Goal: Information Seeking & Learning: Compare options

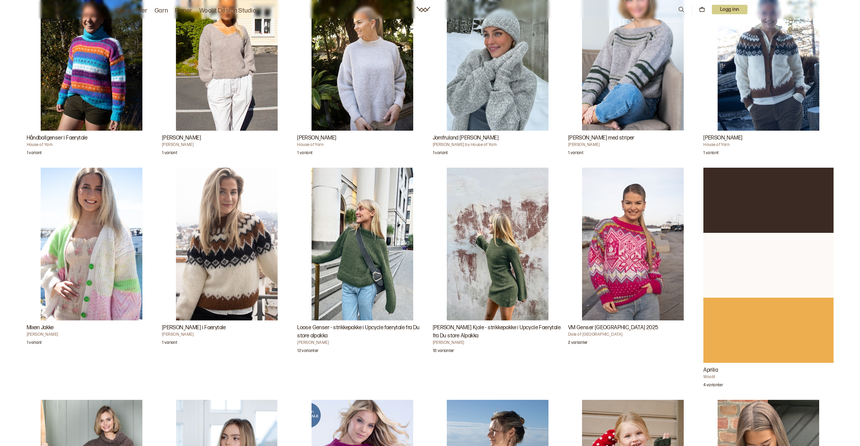
scroll to position [746, 0]
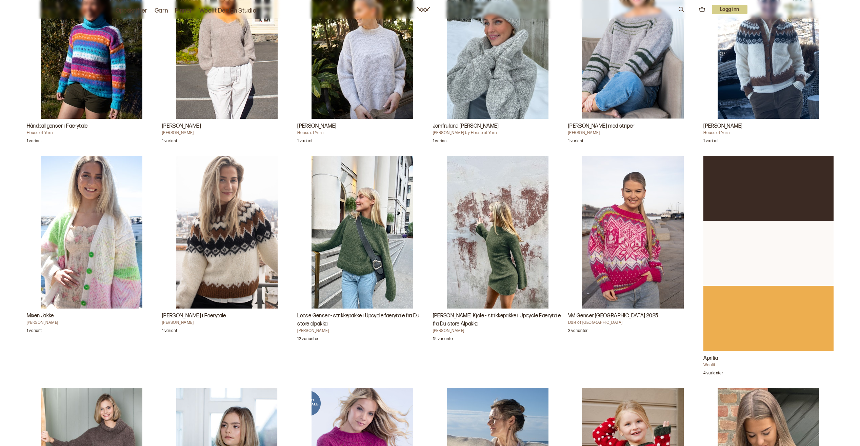
click at [348, 249] on img "Loose Genser - strikkepakke i Upcycle faerytale fra Du store alpakka" at bounding box center [363, 232] width 102 height 153
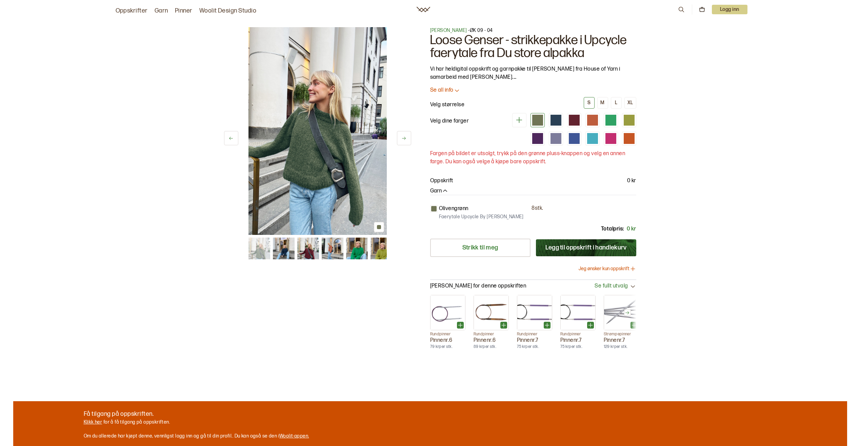
click at [405, 139] on icon at bounding box center [403, 138] width 5 height 5
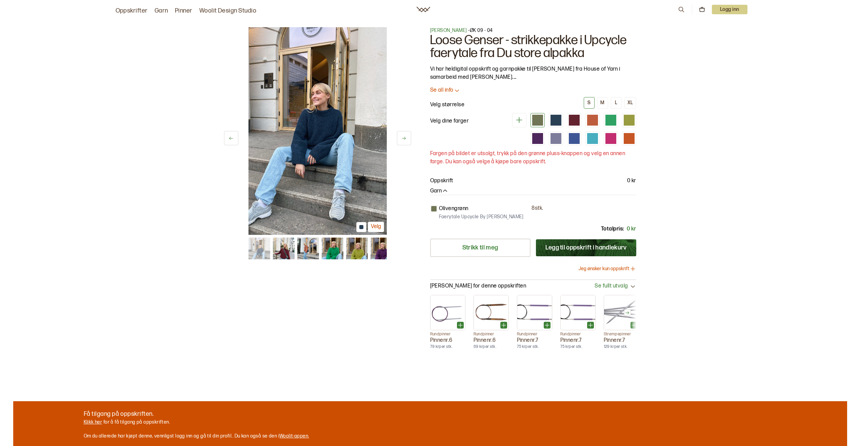
click at [405, 139] on icon at bounding box center [403, 138] width 5 height 5
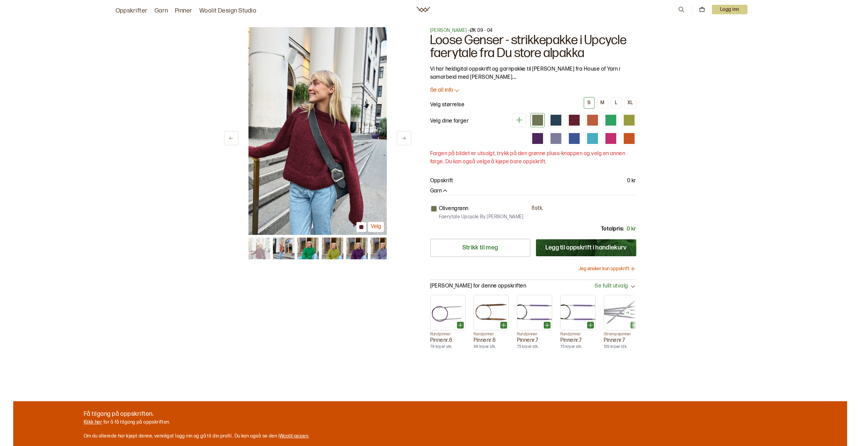
click at [334, 159] on img at bounding box center [318, 131] width 138 height 208
click at [343, 145] on img at bounding box center [318, 131] width 138 height 208
click at [349, 144] on img at bounding box center [318, 131] width 138 height 208
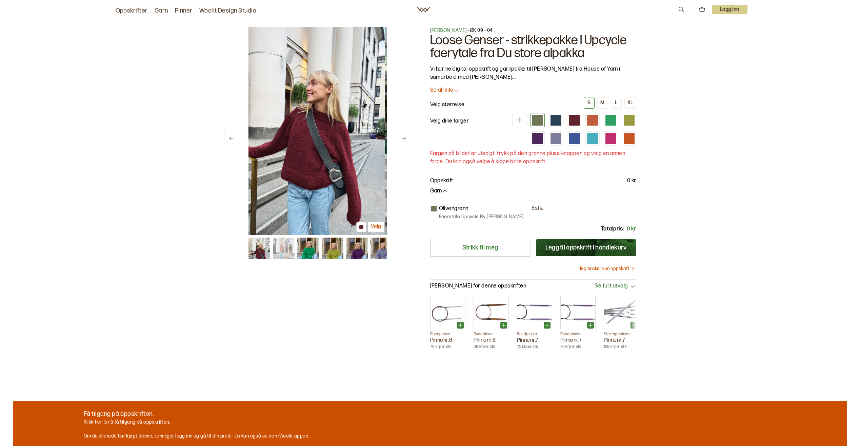
click at [385, 144] on img at bounding box center [454, 131] width 138 height 208
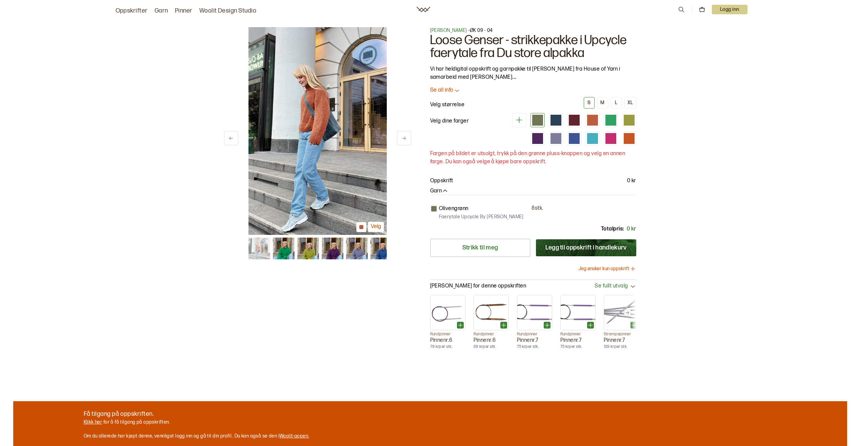
click at [227, 138] on button at bounding box center [231, 138] width 14 height 14
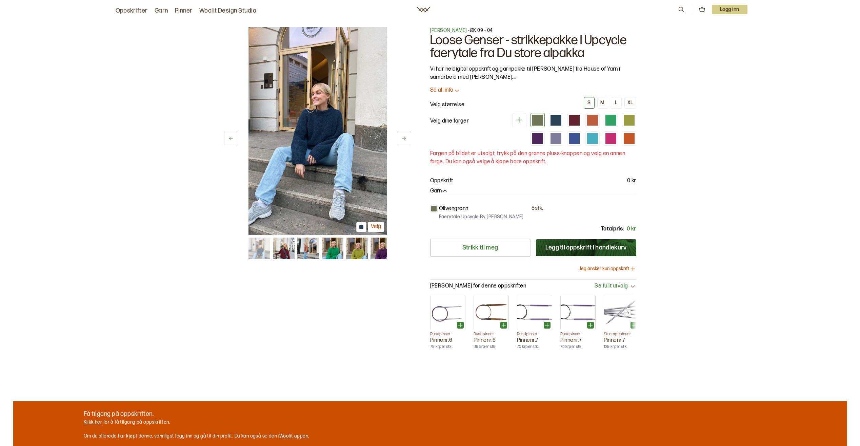
click at [227, 138] on button at bounding box center [231, 138] width 14 height 14
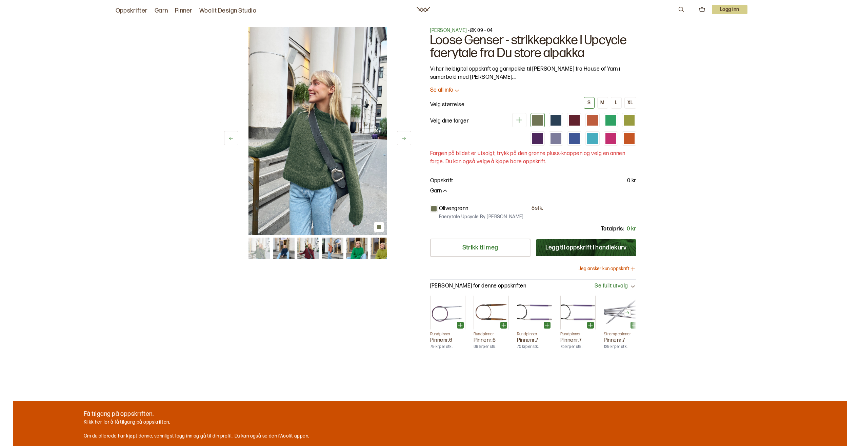
click at [406, 136] on icon at bounding box center [403, 138] width 5 height 5
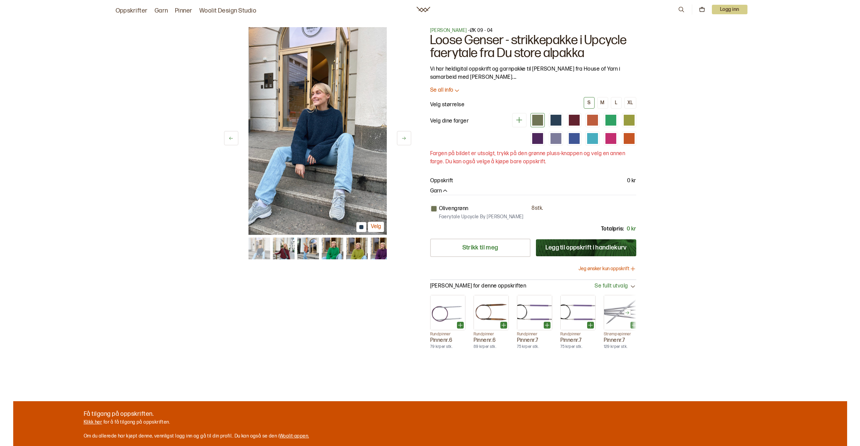
click at [406, 136] on icon at bounding box center [403, 138] width 5 height 5
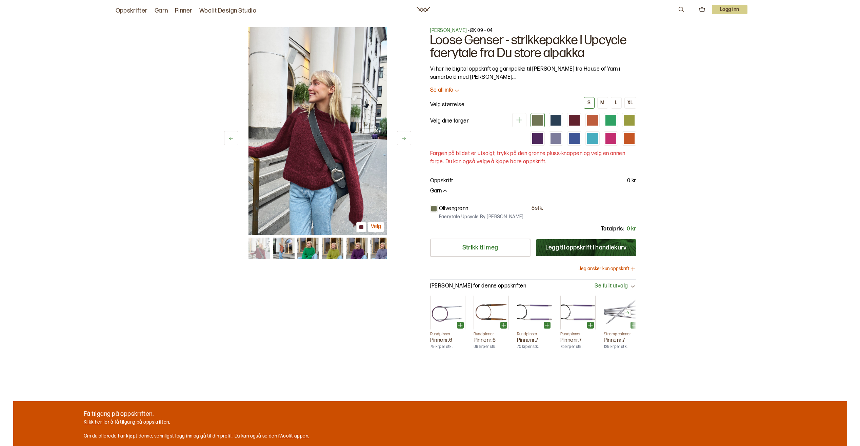
click at [408, 141] on button at bounding box center [404, 138] width 14 height 14
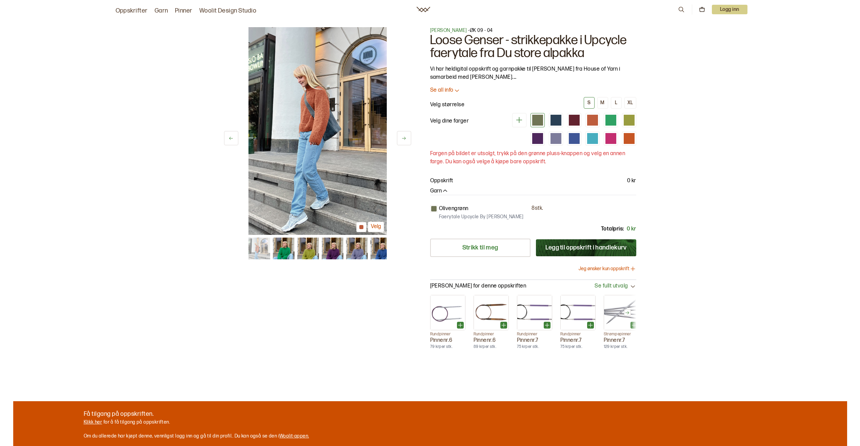
click at [408, 141] on button at bounding box center [404, 138] width 14 height 14
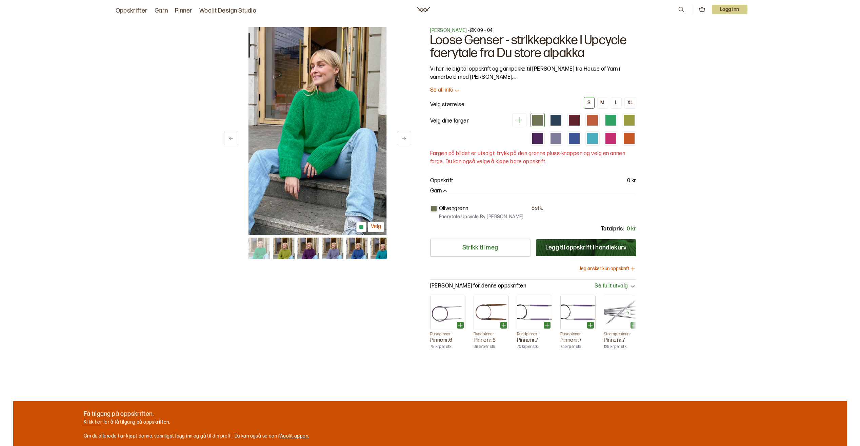
click at [407, 141] on button at bounding box center [404, 138] width 14 height 14
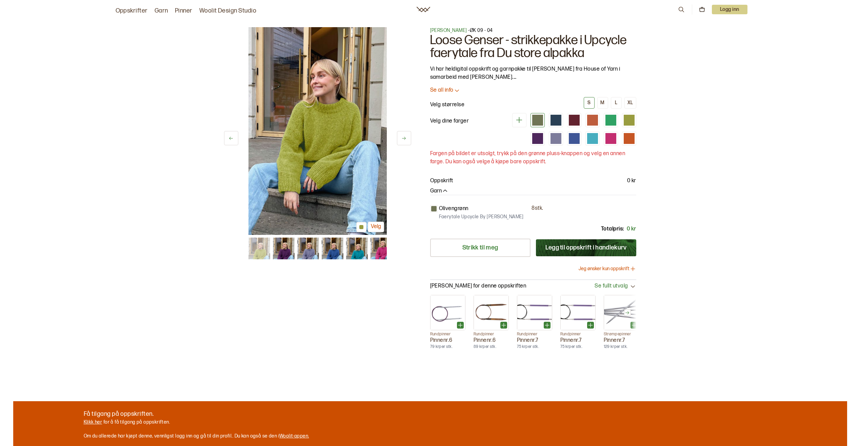
click at [407, 141] on button at bounding box center [404, 138] width 14 height 14
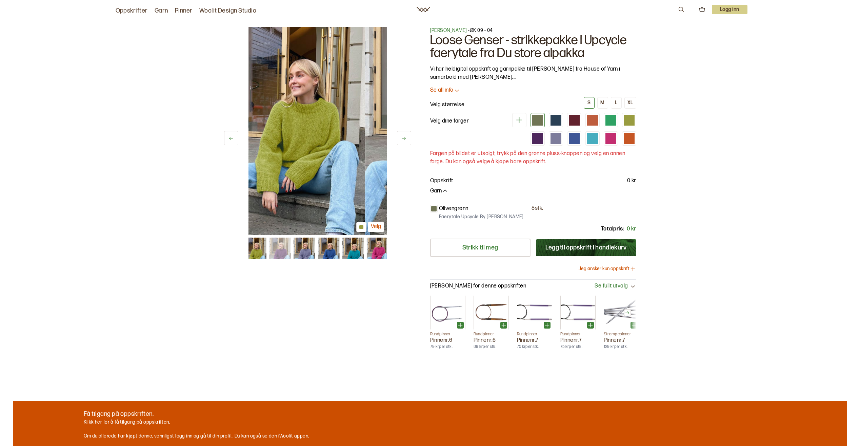
click at [407, 141] on button at bounding box center [404, 138] width 14 height 14
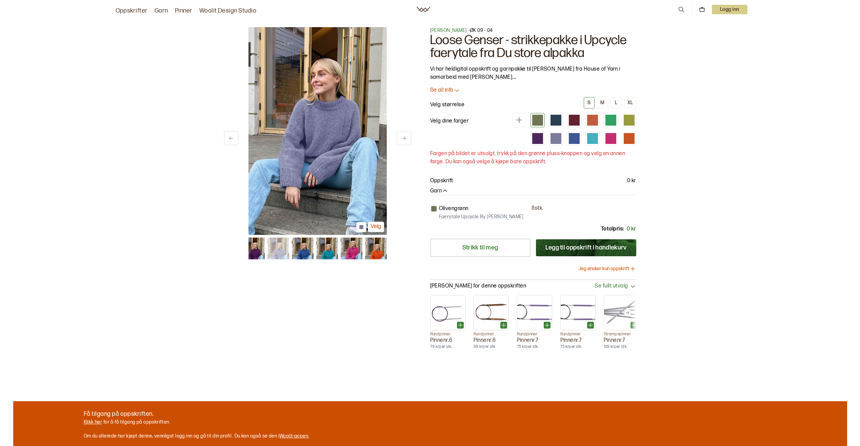
click at [407, 141] on button at bounding box center [404, 138] width 14 height 14
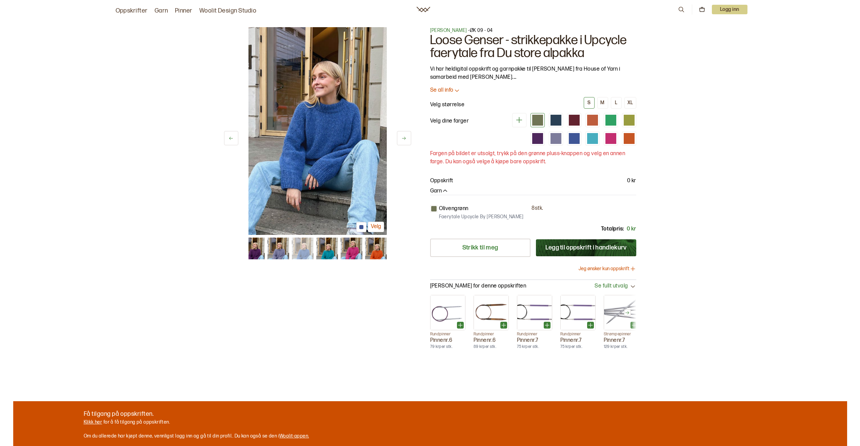
click at [407, 141] on button at bounding box center [404, 138] width 14 height 14
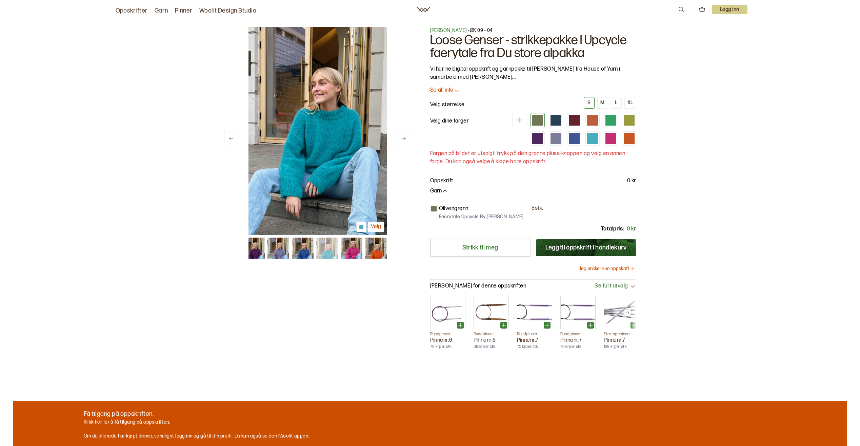
click at [407, 141] on button at bounding box center [404, 138] width 14 height 14
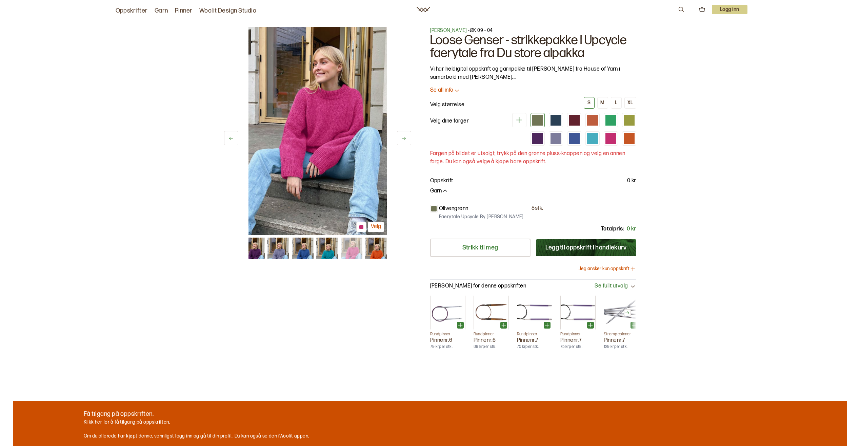
click at [407, 141] on button at bounding box center [404, 138] width 14 height 14
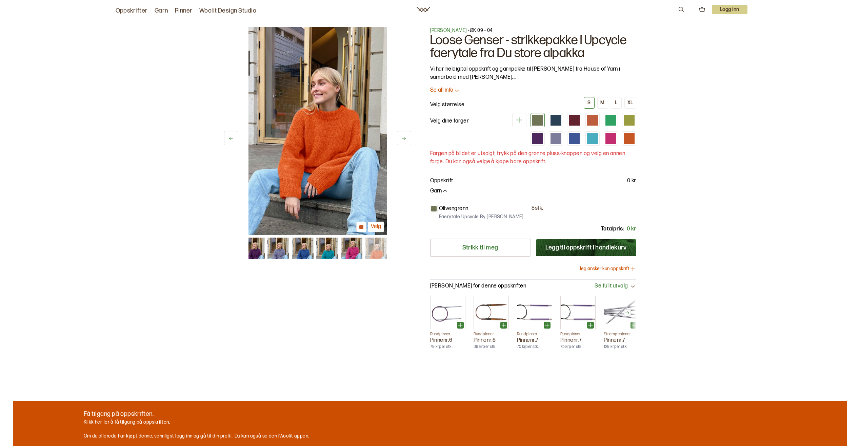
click at [407, 141] on button at bounding box center [404, 138] width 14 height 14
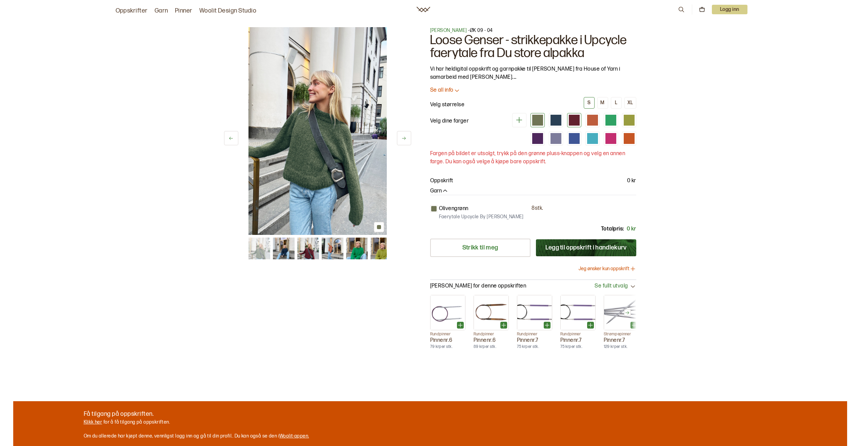
click at [573, 118] on div at bounding box center [574, 120] width 11 height 11
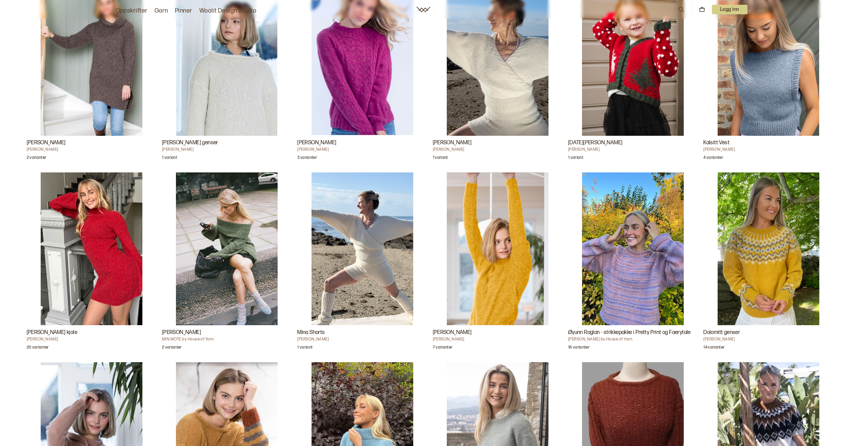
scroll to position [1153, 0]
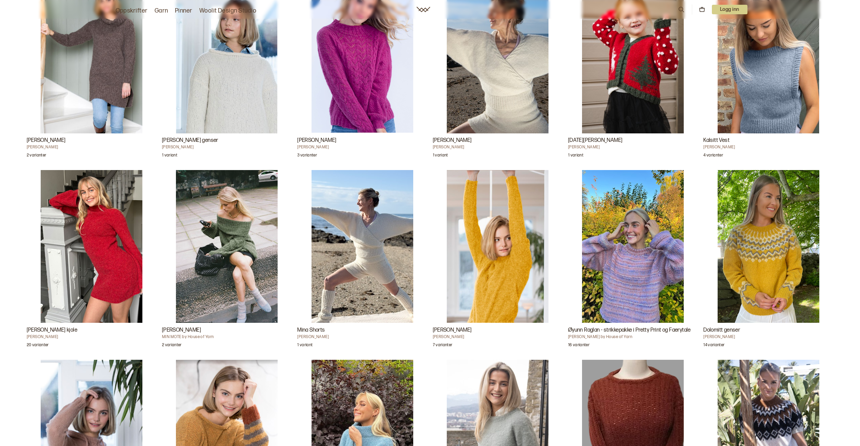
click at [510, 282] on img "Ragne Chunky Genser" at bounding box center [498, 246] width 102 height 153
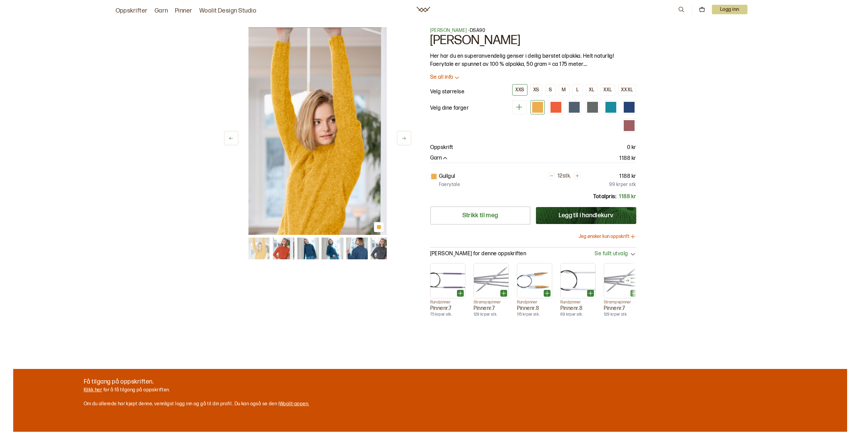
click at [310, 252] on img at bounding box center [308, 248] width 22 height 22
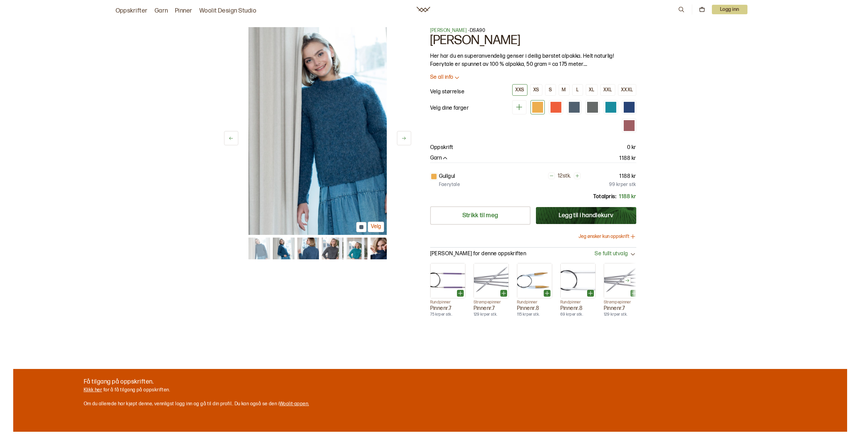
click at [326, 247] on img at bounding box center [333, 248] width 22 height 22
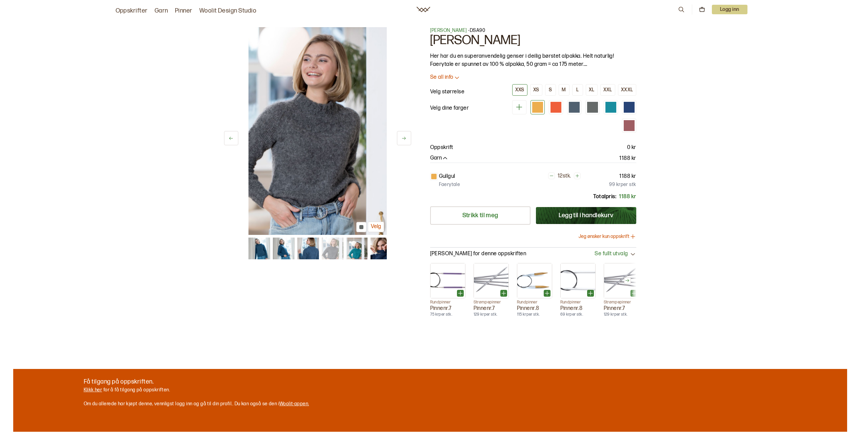
click at [354, 252] on img at bounding box center [357, 248] width 22 height 22
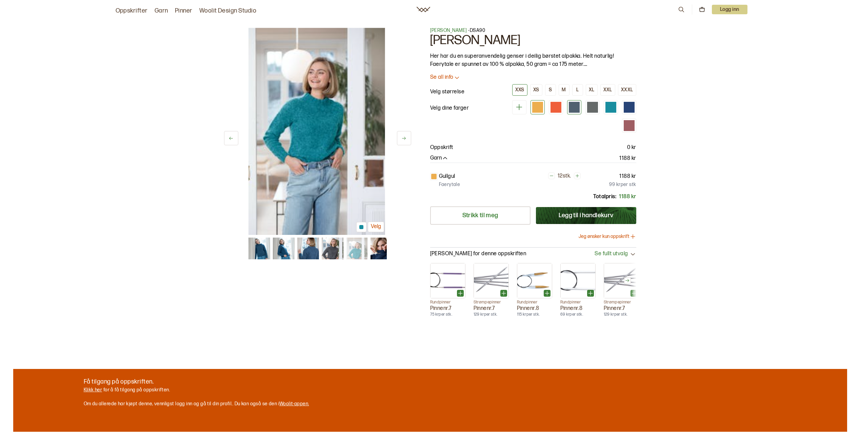
click at [571, 110] on div at bounding box center [574, 107] width 11 height 11
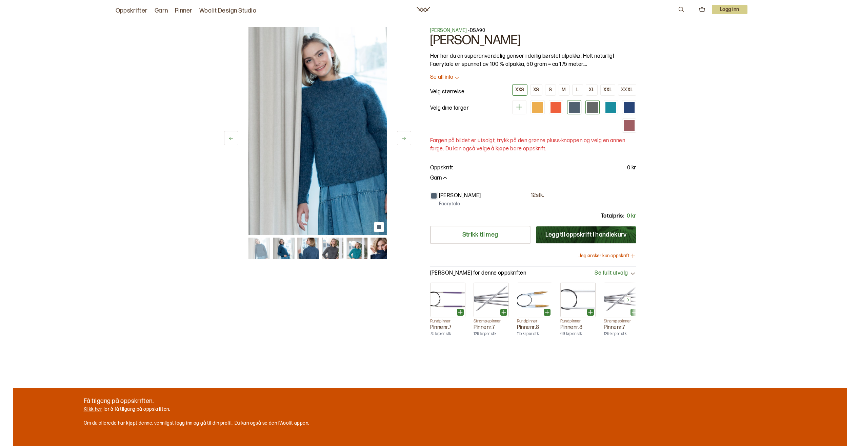
click at [593, 106] on div at bounding box center [592, 107] width 11 height 11
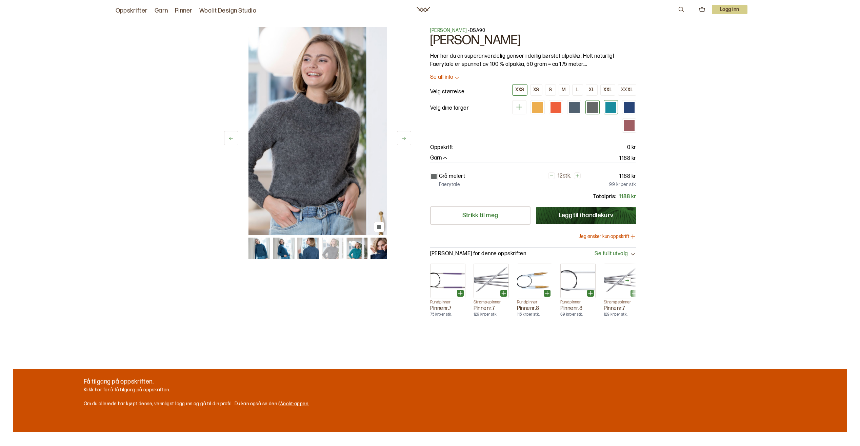
click at [607, 106] on div at bounding box center [611, 107] width 11 height 11
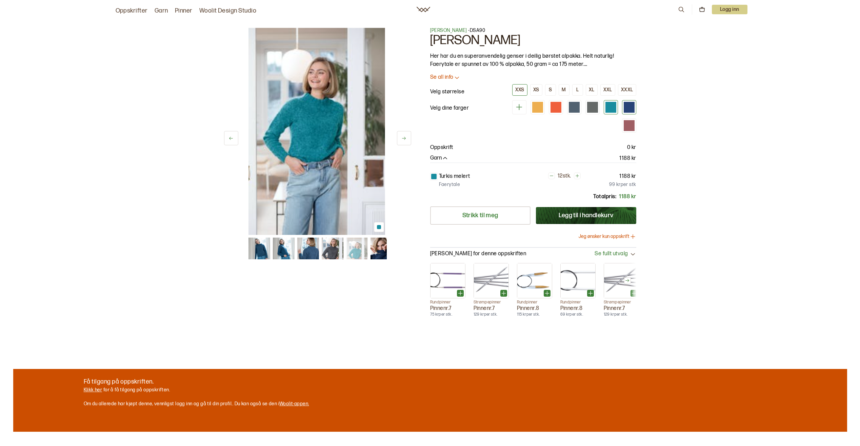
click at [630, 105] on div at bounding box center [629, 107] width 11 height 11
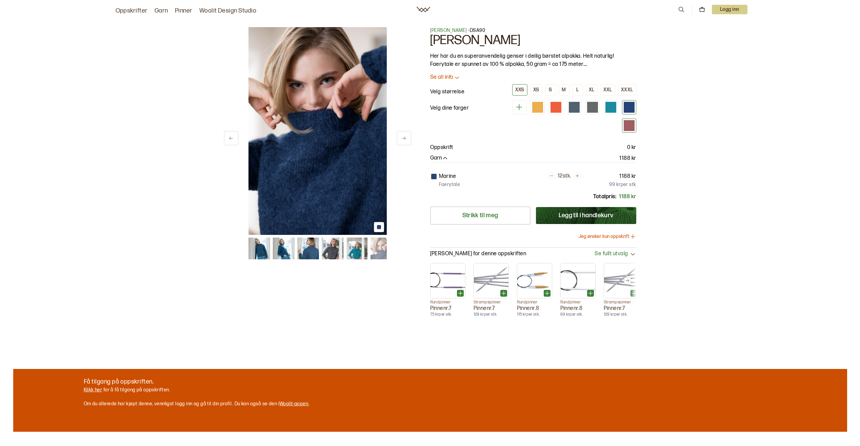
click at [630, 125] on div at bounding box center [629, 125] width 11 height 11
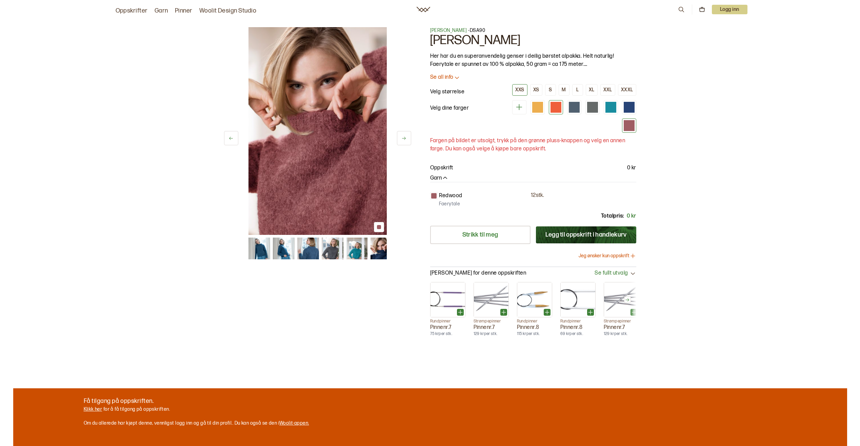
click at [555, 105] on div at bounding box center [556, 107] width 11 height 11
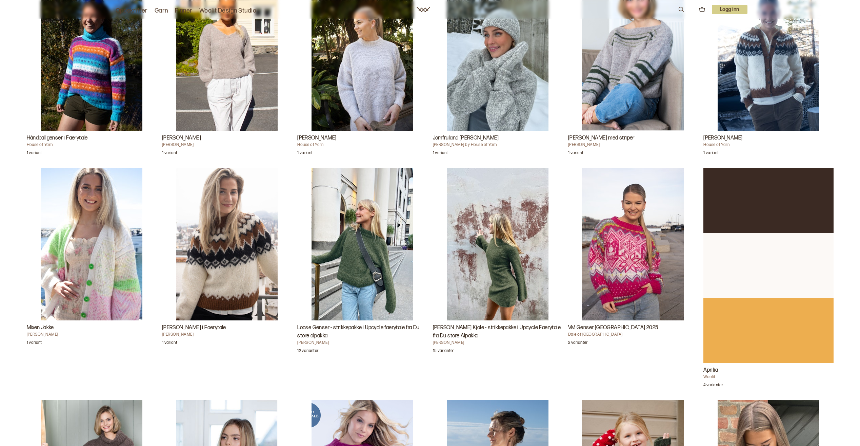
scroll to position [780, 0]
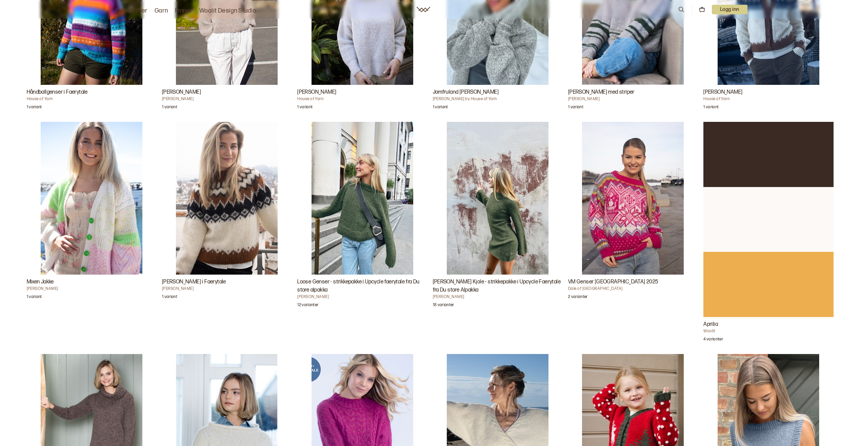
click at [354, 218] on img "Loose Genser - strikkepakke i Upcycle faerytale fra Du store alpakka" at bounding box center [363, 198] width 102 height 153
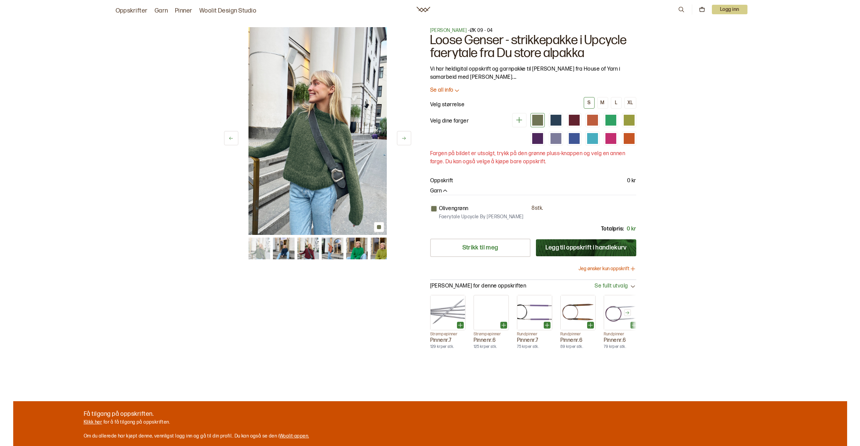
drag, startPoint x: 0, startPoint y: 0, endPoint x: 142, endPoint y: 208, distance: 252.2
click at [142, 208] on div "1 av 12 1 av 12 [PERSON_NAME] - ØK 09 - 04 Loose Genser - strikkepakke i Upcycl…" at bounding box center [430, 239] width 834 height 450
click at [310, 251] on img at bounding box center [308, 248] width 22 height 22
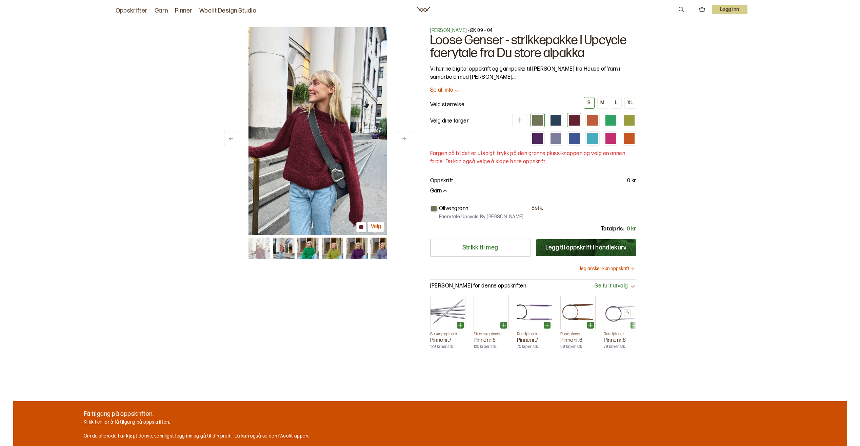
click at [573, 117] on div at bounding box center [574, 120] width 11 height 11
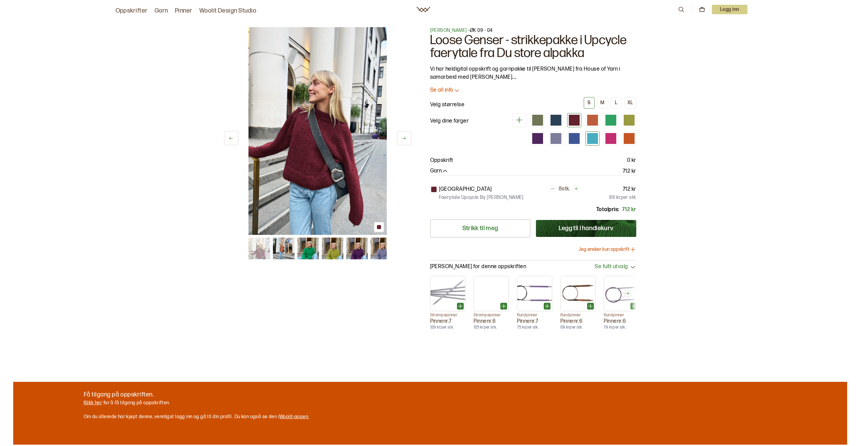
click at [592, 138] on div at bounding box center [592, 138] width 11 height 11
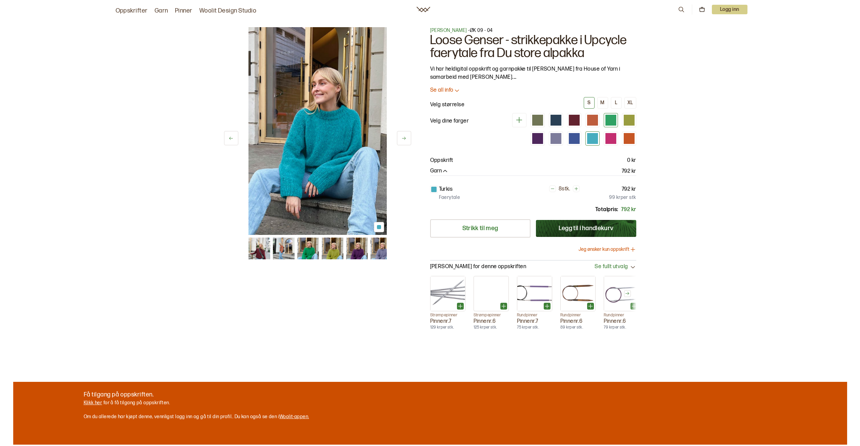
click at [611, 123] on div at bounding box center [611, 120] width 11 height 11
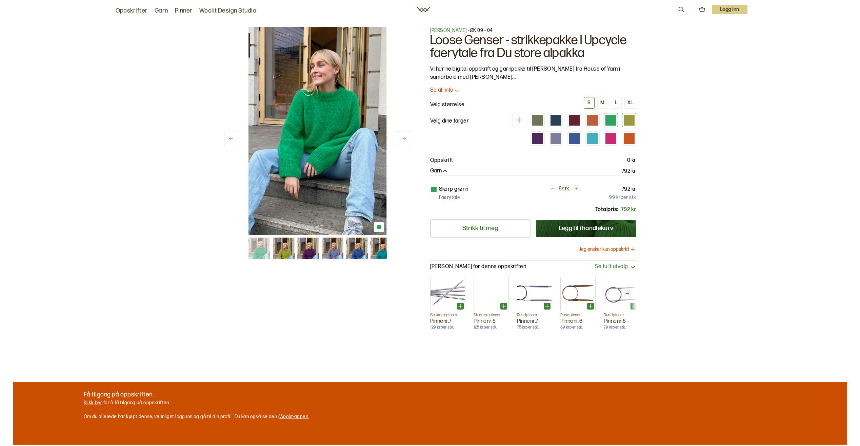
click at [628, 119] on div at bounding box center [629, 120] width 11 height 11
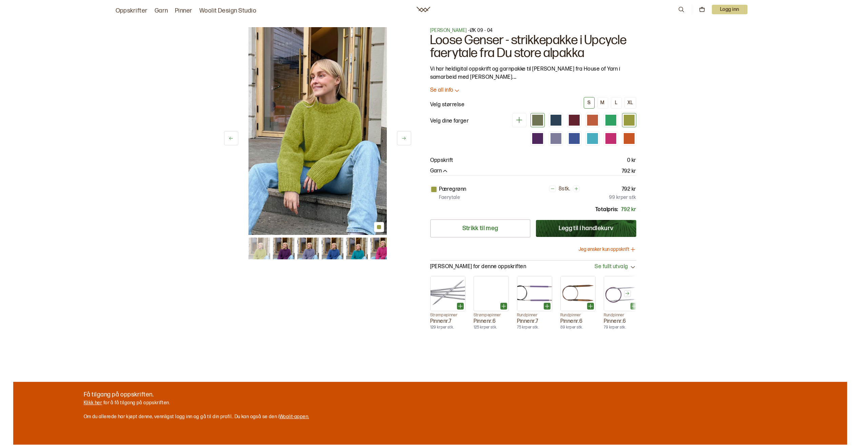
click at [533, 122] on div at bounding box center [537, 120] width 11 height 11
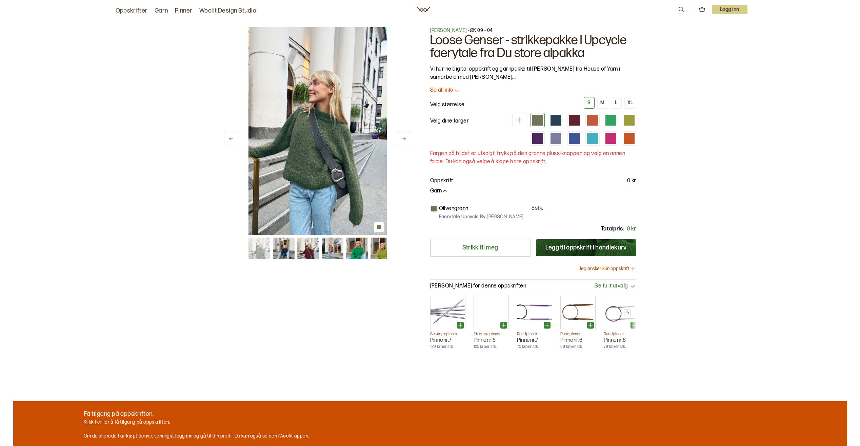
click at [159, 7] on link "Garn" at bounding box center [162, 10] width 14 height 9
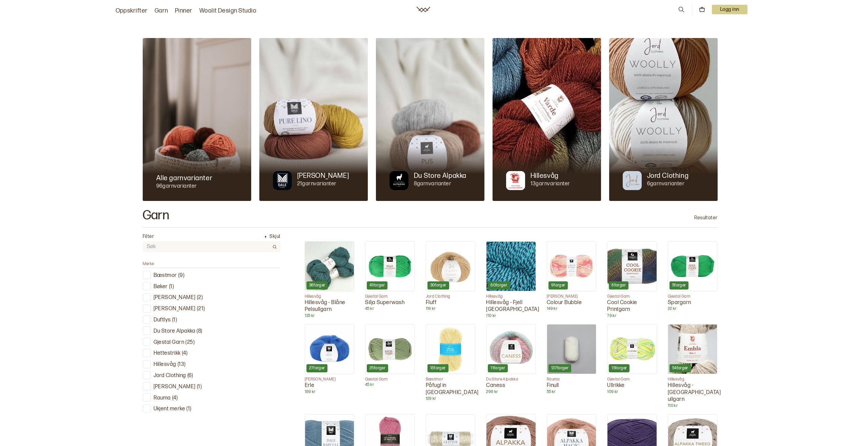
click at [144, 331] on div at bounding box center [146, 330] width 6 height 6
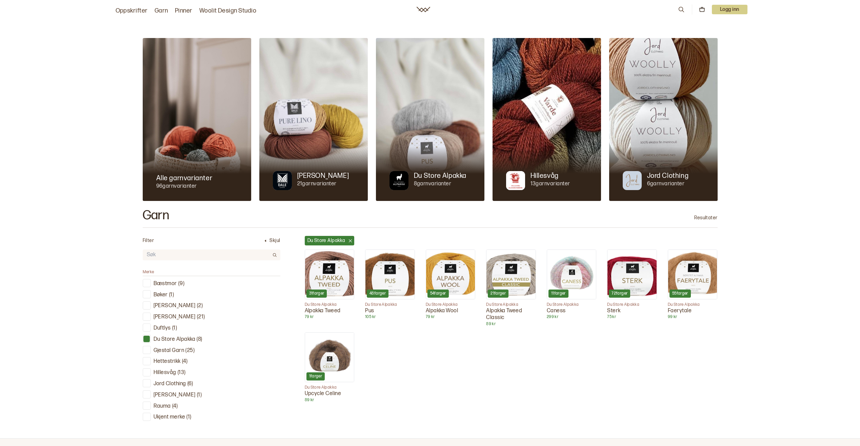
click at [702, 275] on img at bounding box center [692, 274] width 49 height 49
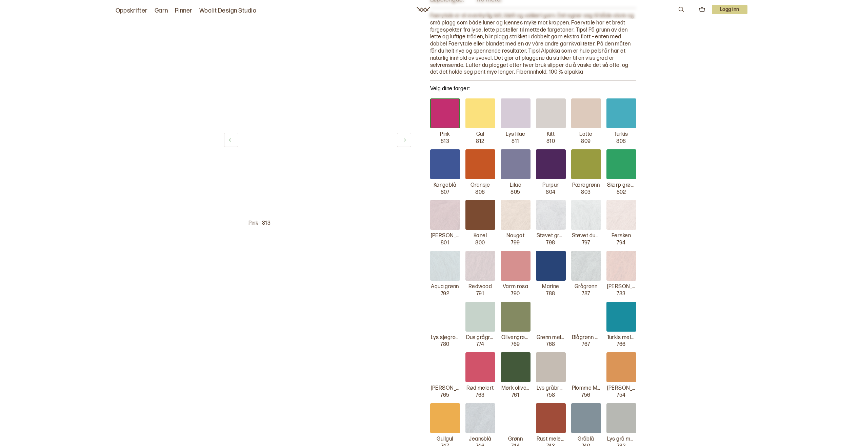
scroll to position [136, 0]
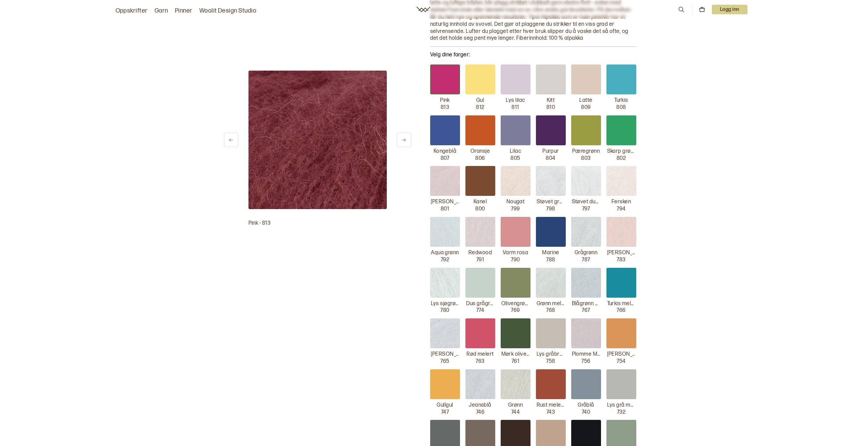
click at [518, 287] on div at bounding box center [516, 283] width 30 height 30
click at [527, 332] on div at bounding box center [516, 333] width 30 height 30
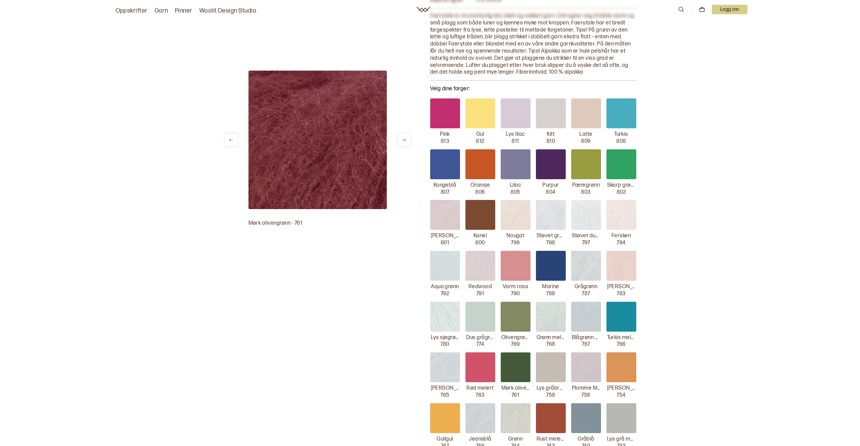
scroll to position [68, 0]
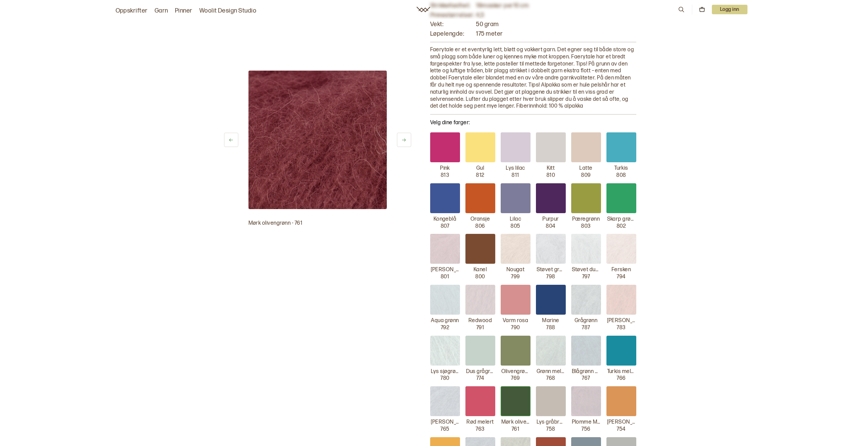
click at [404, 139] on icon at bounding box center [403, 139] width 5 height 5
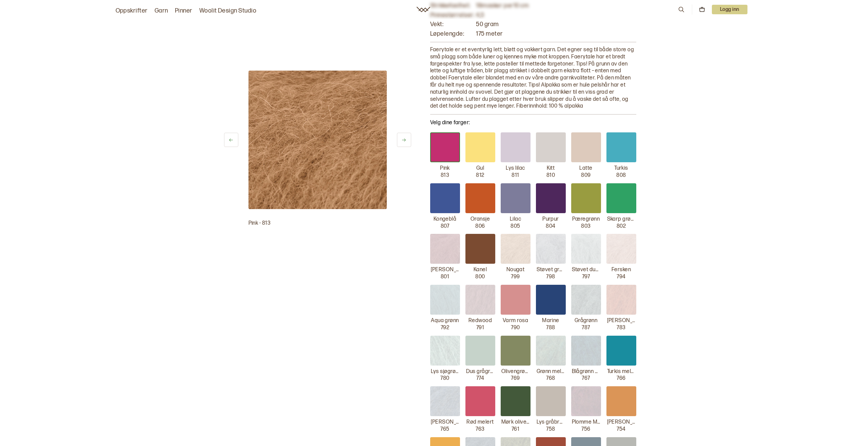
click at [231, 140] on icon at bounding box center [231, 139] width 4 height 3
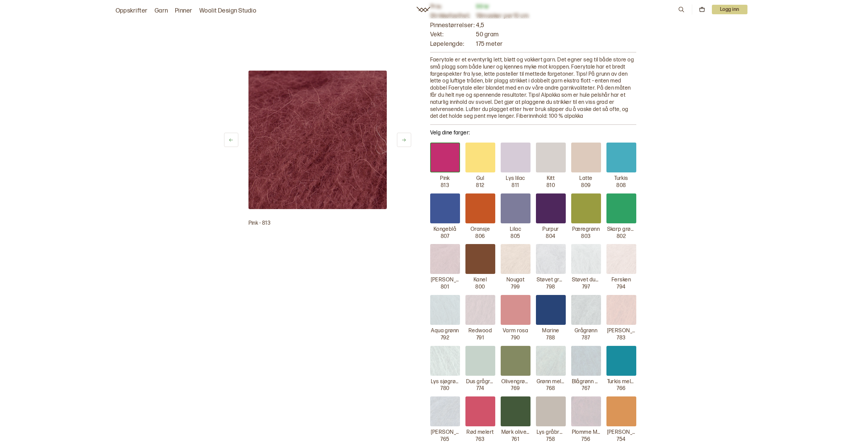
scroll to position [34, 0]
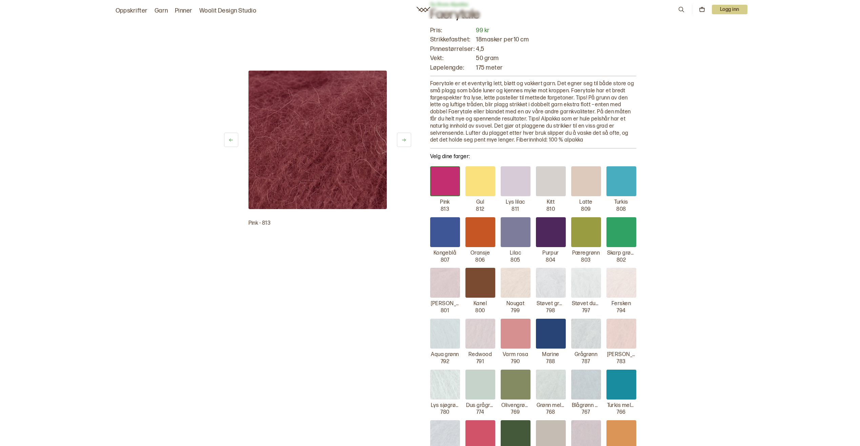
click at [407, 145] on button at bounding box center [404, 140] width 14 height 14
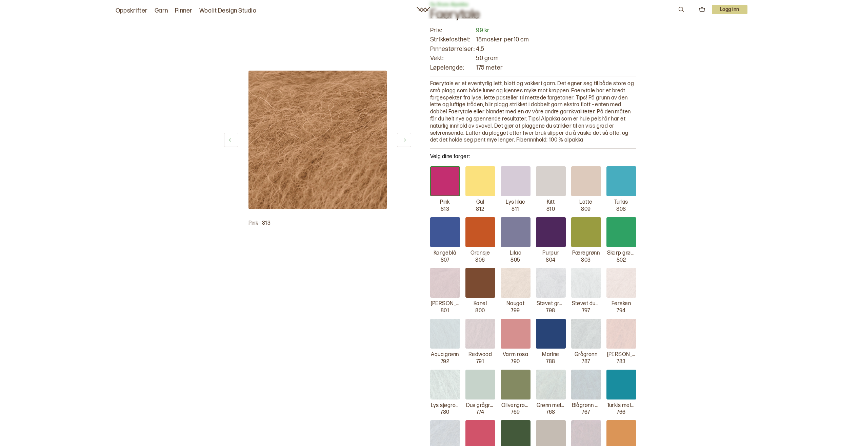
click at [407, 145] on button at bounding box center [404, 140] width 14 height 14
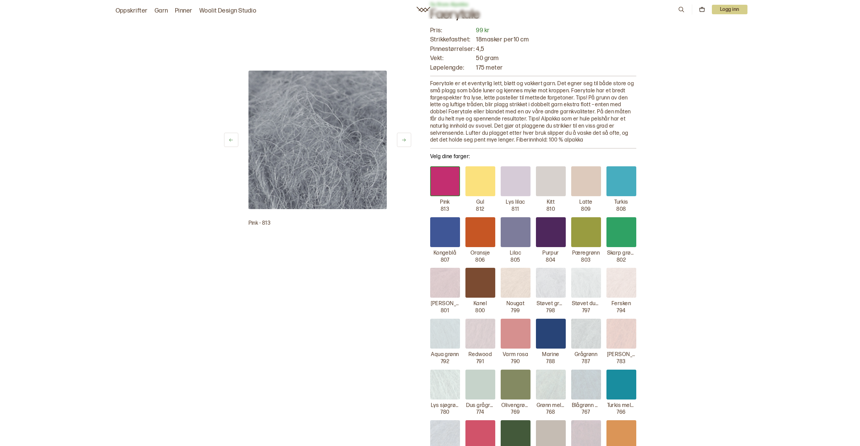
click at [407, 145] on button at bounding box center [404, 140] width 14 height 14
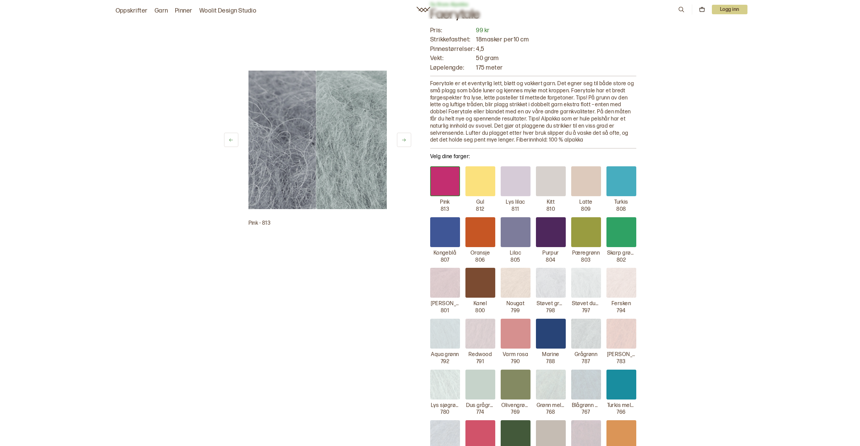
click at [407, 145] on button at bounding box center [404, 140] width 14 height 14
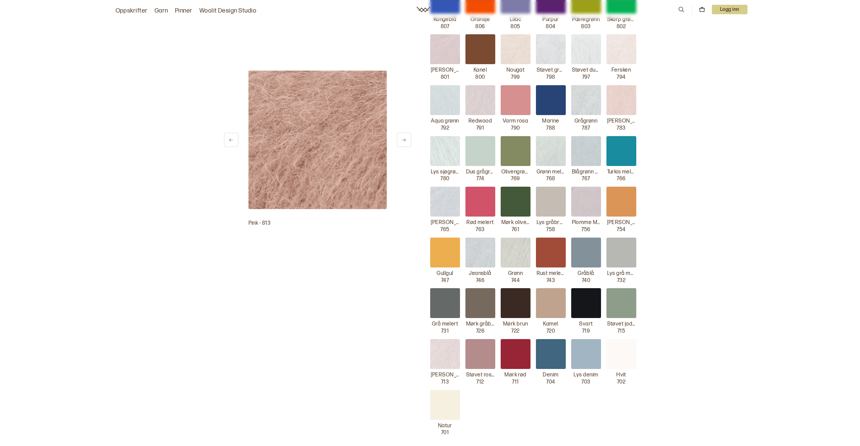
scroll to position [271, 0]
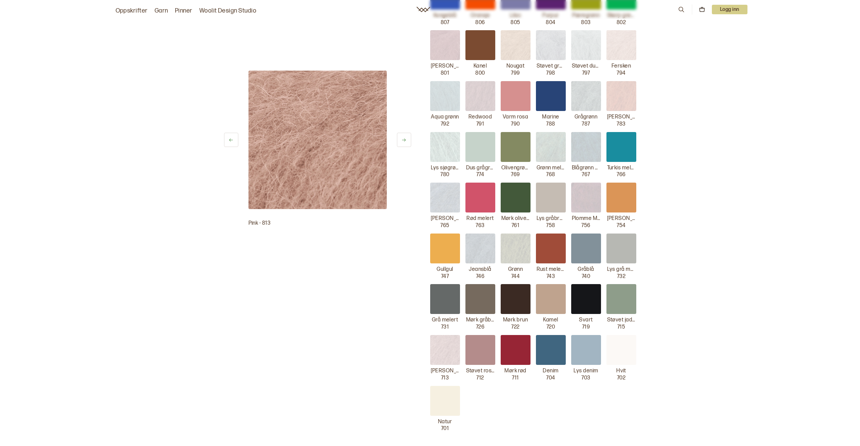
click at [518, 354] on div at bounding box center [516, 350] width 30 height 30
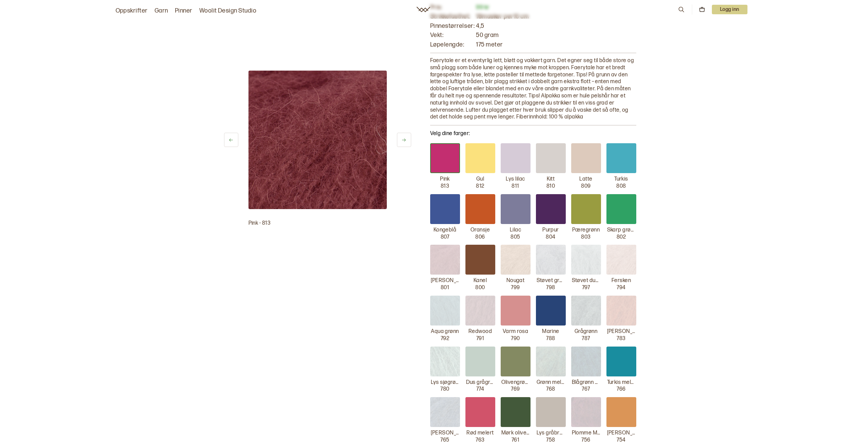
scroll to position [34, 0]
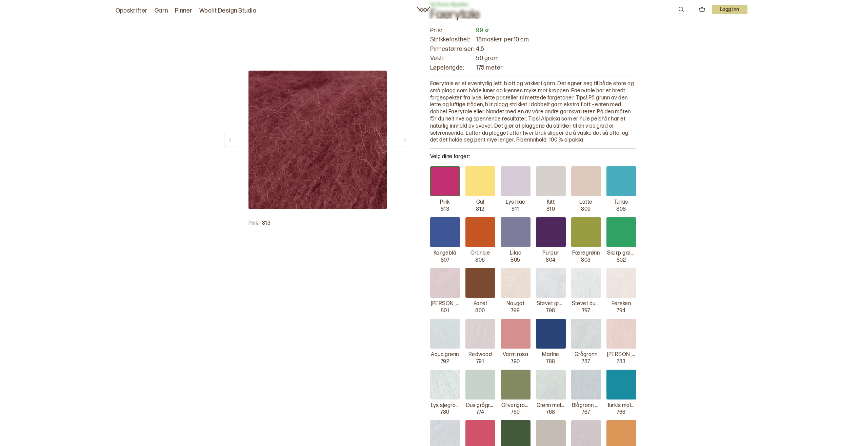
click at [404, 142] on button at bounding box center [404, 140] width 14 height 14
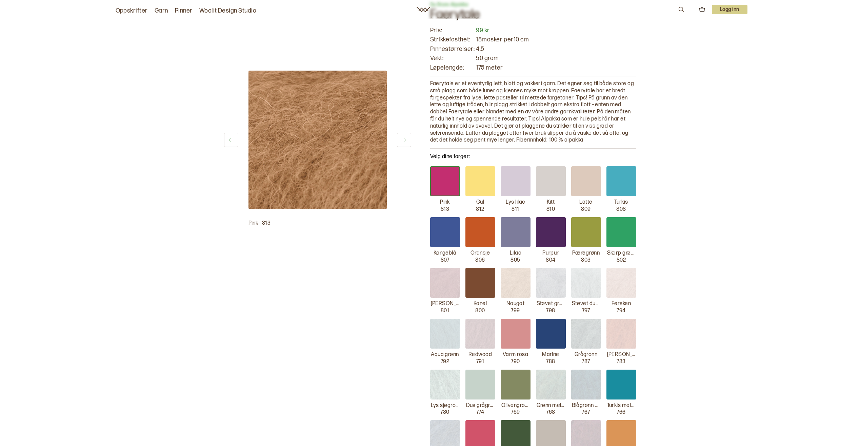
click at [404, 142] on button at bounding box center [404, 140] width 14 height 14
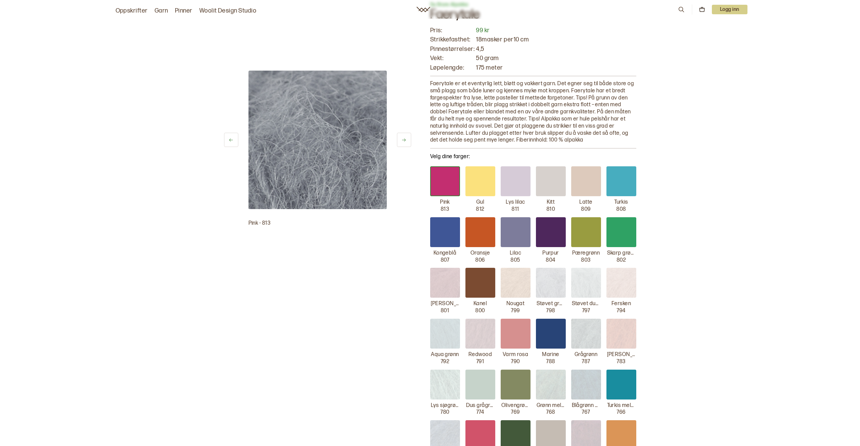
click at [404, 142] on button at bounding box center [404, 140] width 14 height 14
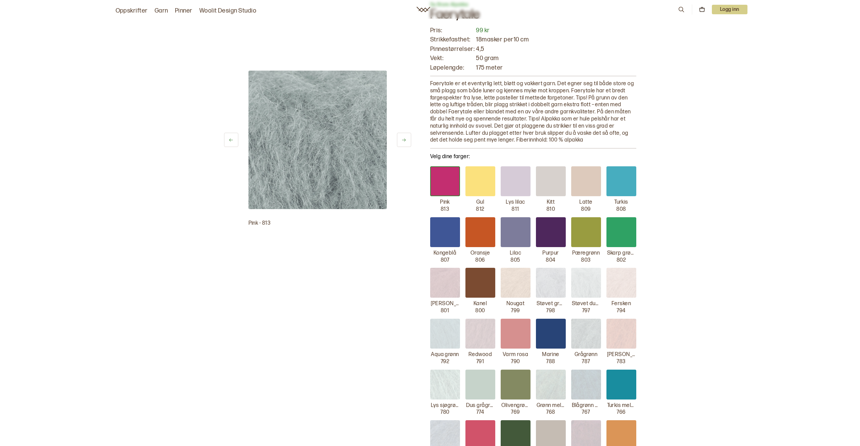
click at [404, 142] on button at bounding box center [404, 140] width 14 height 14
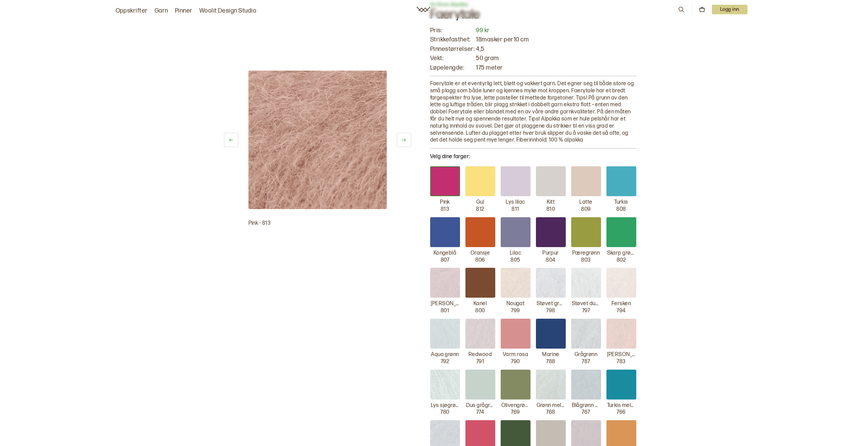
click at [404, 142] on button at bounding box center [404, 140] width 14 height 14
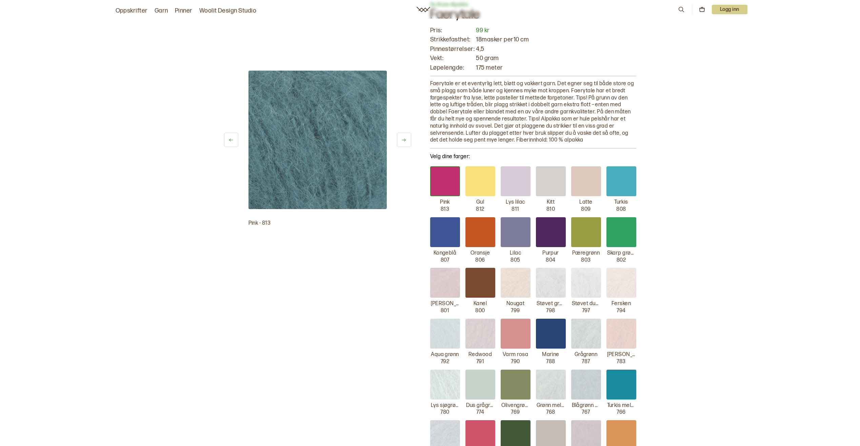
click at [404, 142] on button at bounding box center [404, 140] width 14 height 14
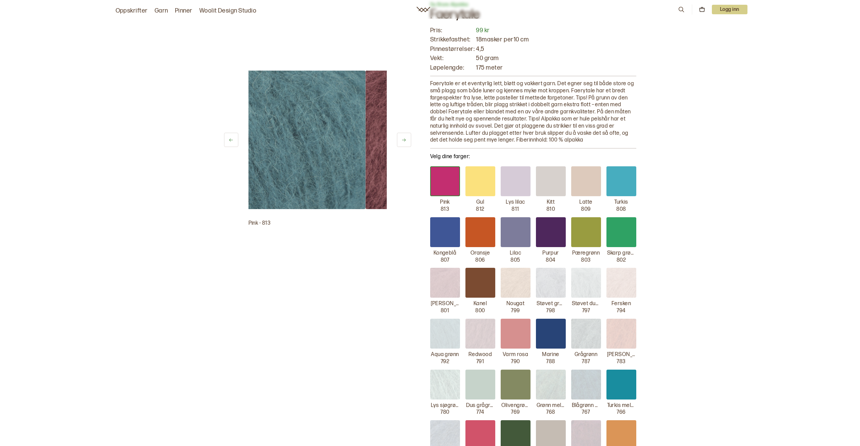
click at [404, 142] on button at bounding box center [404, 140] width 14 height 14
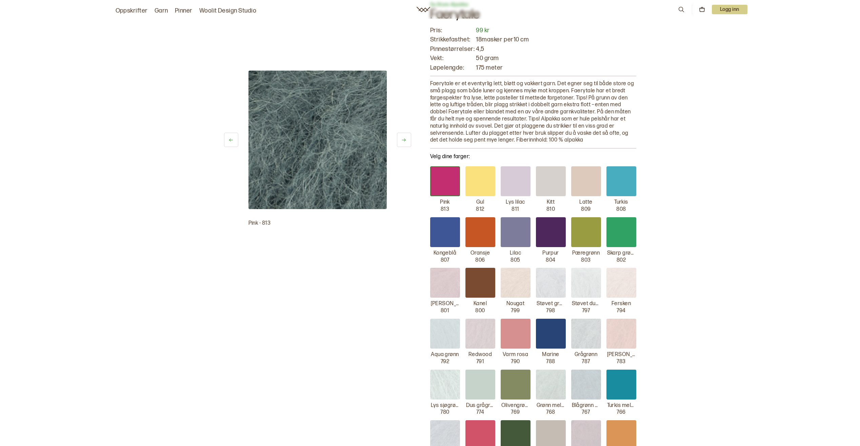
click at [404, 142] on button at bounding box center [404, 140] width 14 height 14
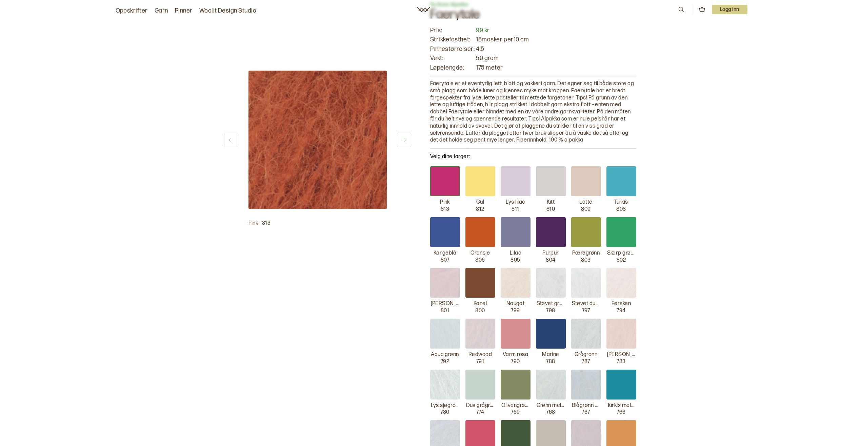
click at [404, 142] on button at bounding box center [404, 140] width 14 height 14
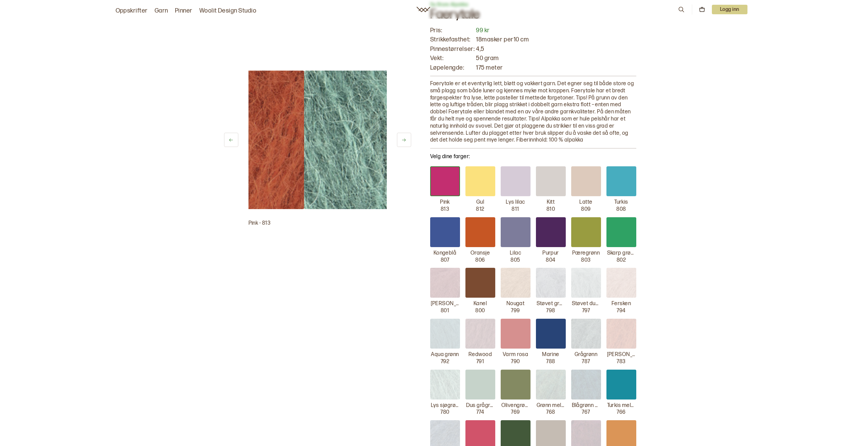
click at [404, 142] on button at bounding box center [404, 140] width 14 height 14
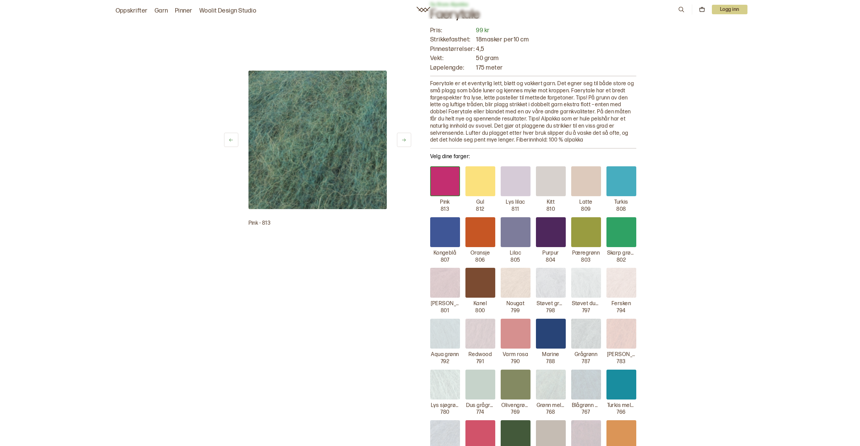
click at [404, 142] on button at bounding box center [404, 140] width 14 height 14
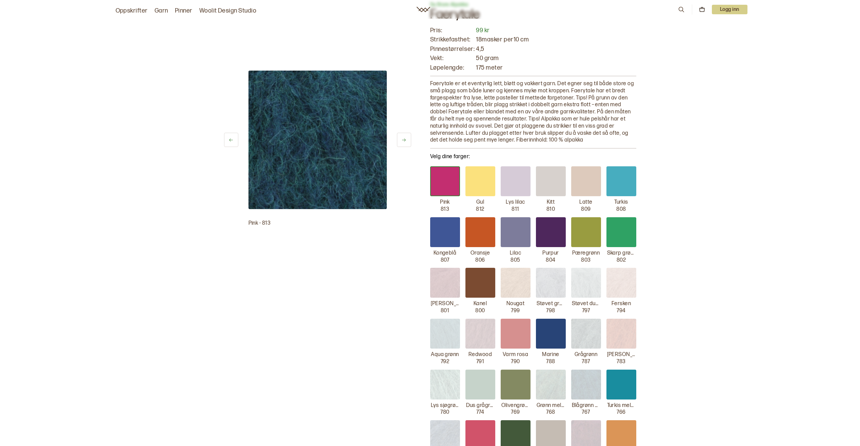
click at [404, 142] on button at bounding box center [404, 140] width 14 height 14
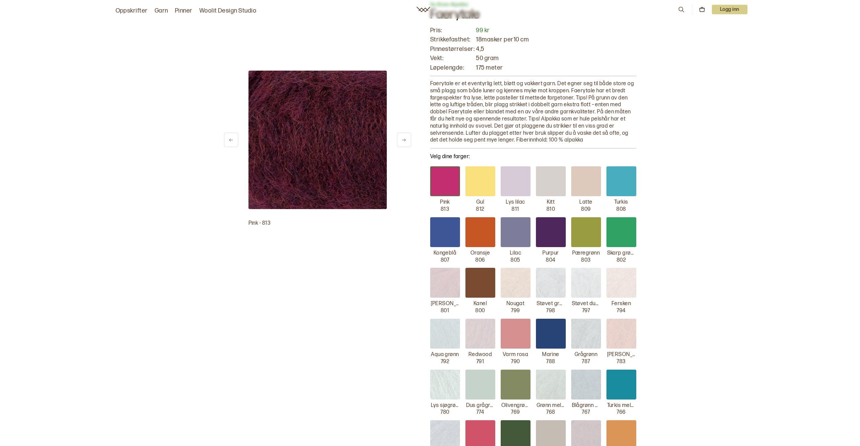
click at [404, 142] on button at bounding box center [404, 140] width 14 height 14
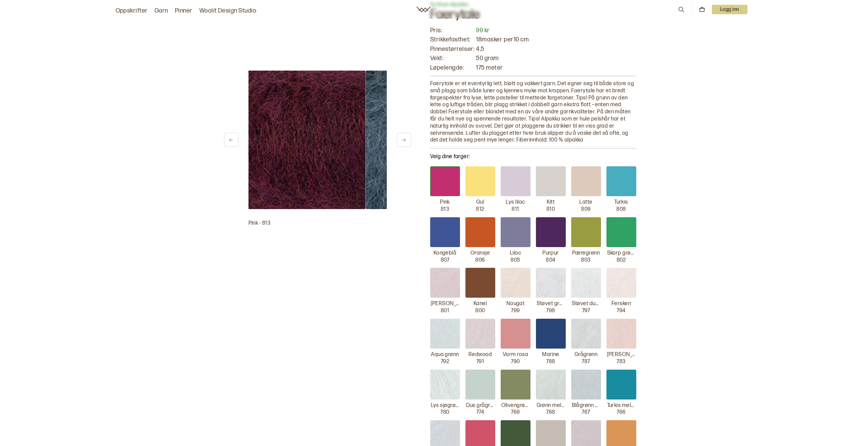
click at [404, 142] on button at bounding box center [404, 140] width 14 height 14
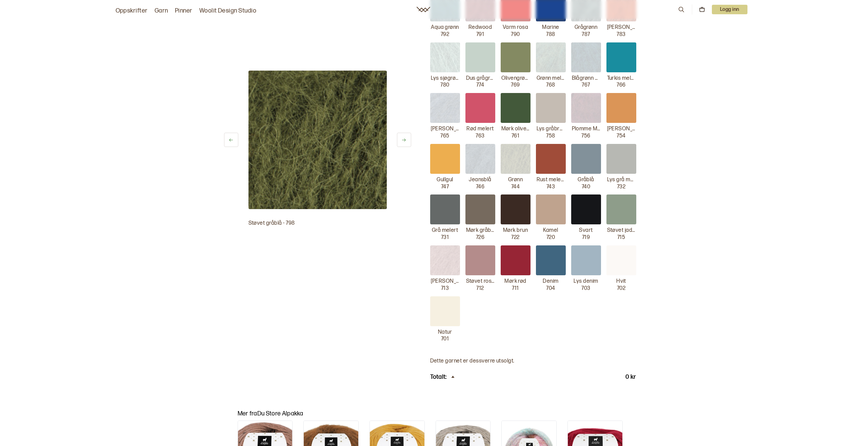
scroll to position [373, 0]
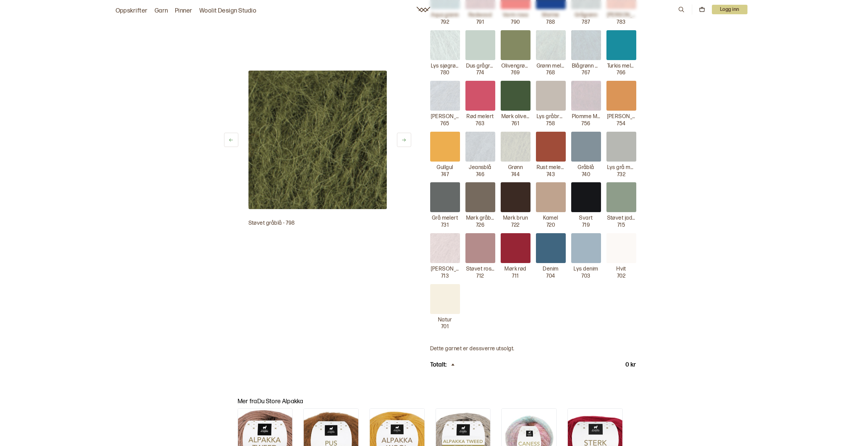
click at [487, 245] on div at bounding box center [481, 248] width 30 height 30
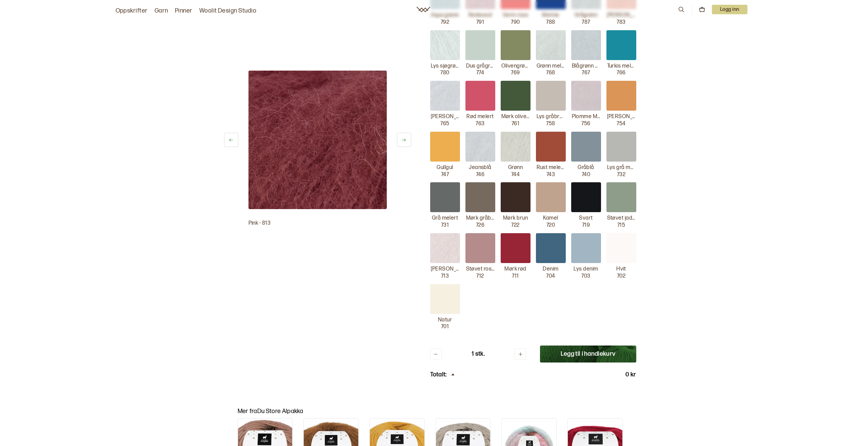
click at [515, 247] on div at bounding box center [516, 248] width 30 height 30
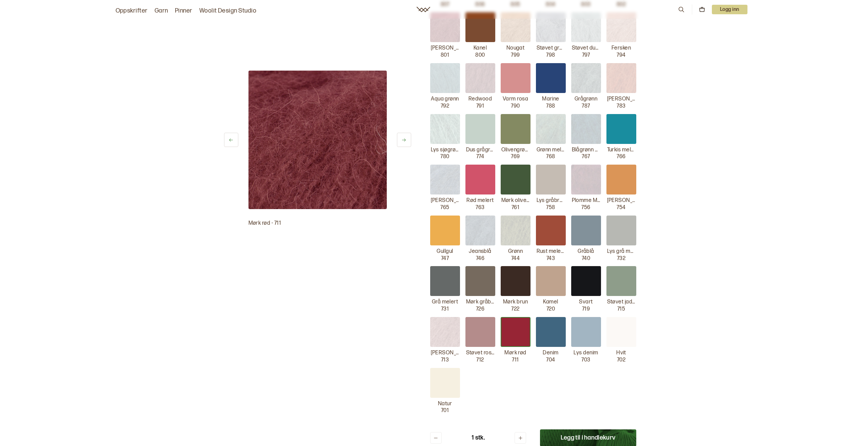
scroll to position [203, 0]
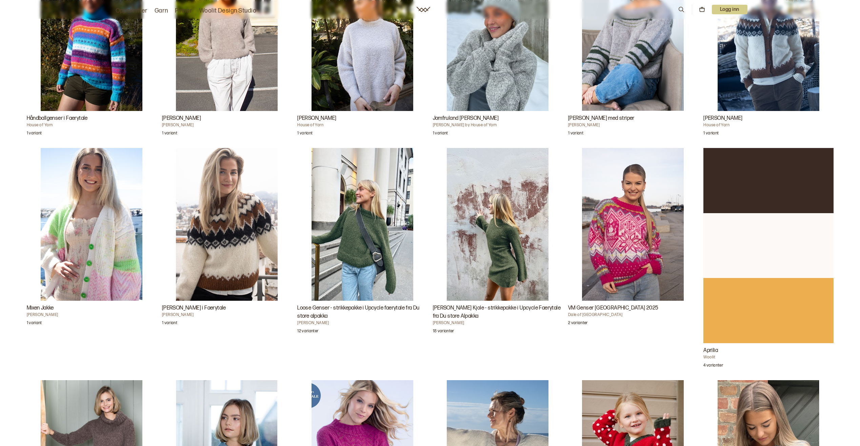
scroll to position [780, 0]
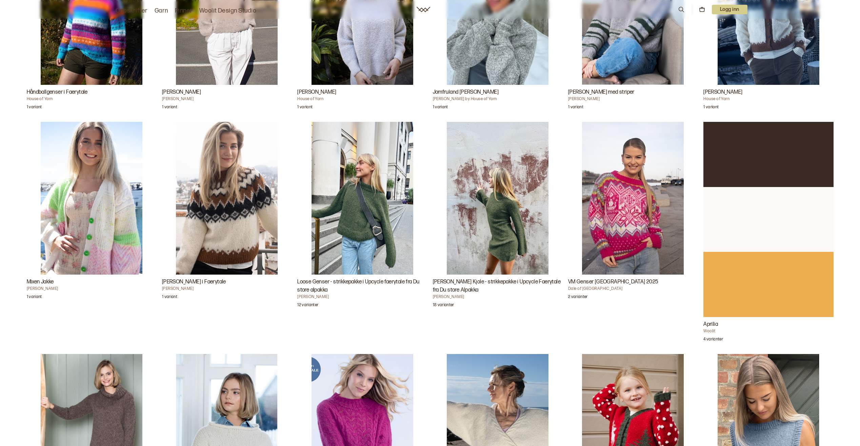
click at [381, 281] on h3 "Loose Genser - strikkepakke i Upcycle faerytale fra Du store alpakka" at bounding box center [362, 286] width 130 height 16
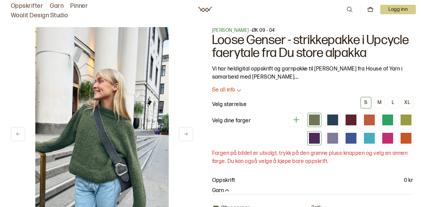
click at [314, 138] on div at bounding box center [314, 138] width 11 height 11
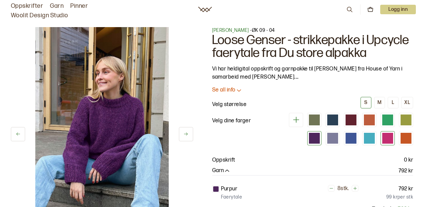
click at [388, 138] on div at bounding box center [387, 138] width 11 height 11
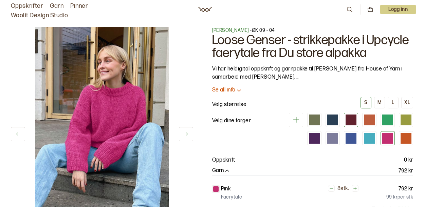
click at [348, 124] on div at bounding box center [350, 120] width 11 height 11
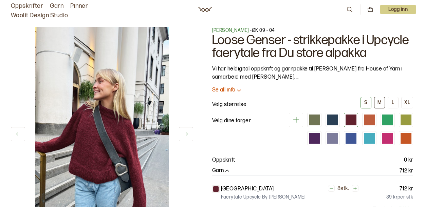
click at [381, 102] on button "M" at bounding box center [379, 103] width 11 height 12
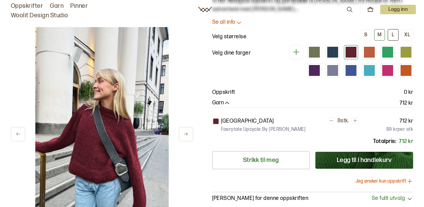
scroll to position [102, 0]
